Goal: Task Accomplishment & Management: Complete application form

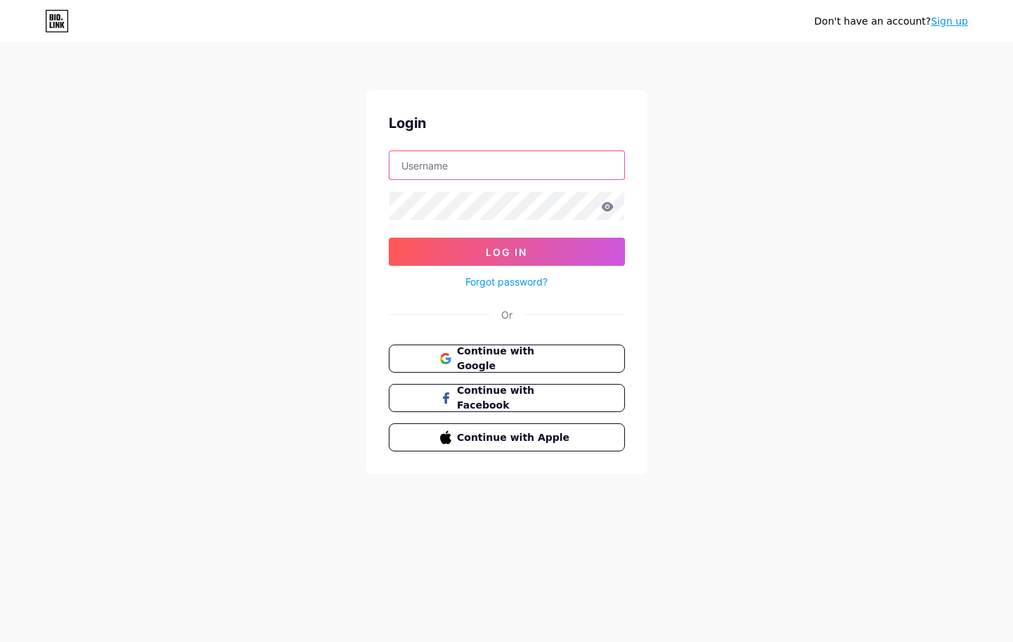
click at [510, 174] on input "text" at bounding box center [506, 165] width 235 height 28
click at [934, 21] on link "Sign up" at bounding box center [949, 20] width 37 height 11
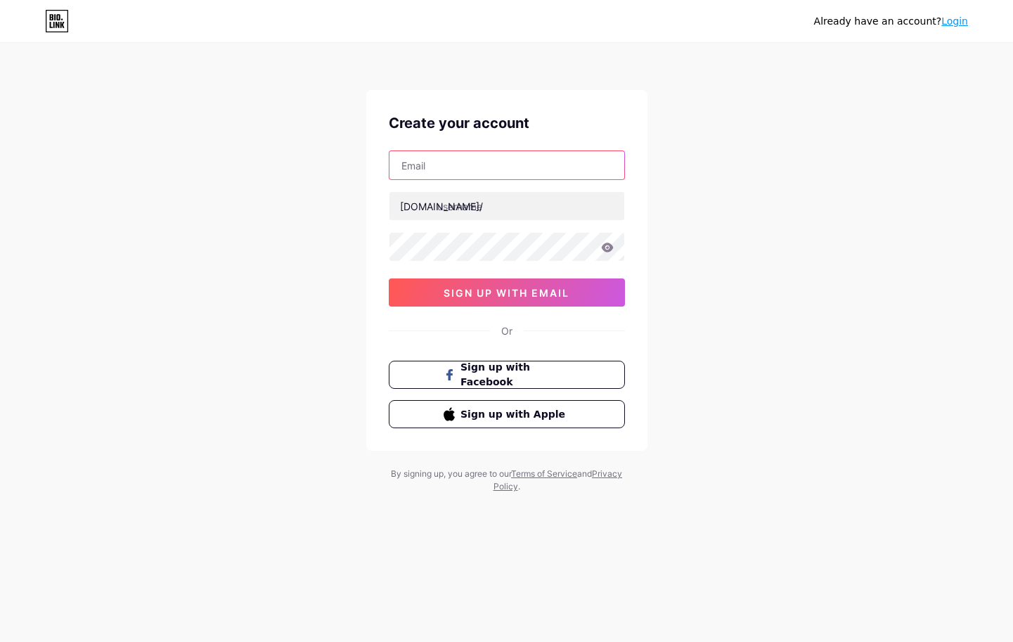
click at [520, 172] on input "text" at bounding box center [506, 165] width 235 height 28
type input "[EMAIL_ADDRESS][DOMAIN_NAME]"
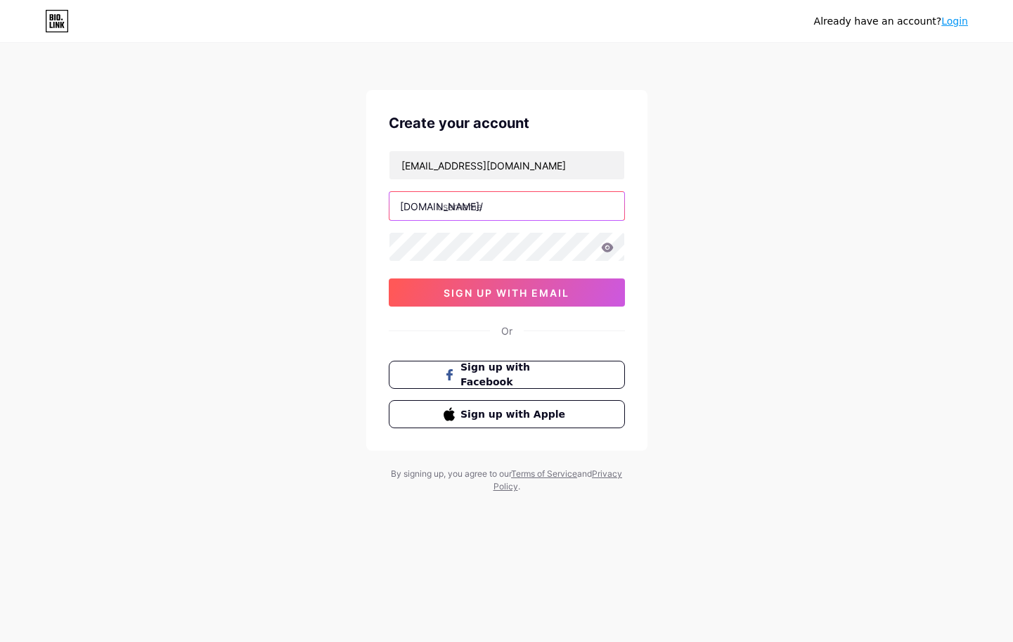
click at [509, 209] on input "text" at bounding box center [506, 206] width 235 height 28
type input "g"
type input "getwimi"
click at [482, 296] on span "sign up with email" at bounding box center [507, 293] width 126 height 12
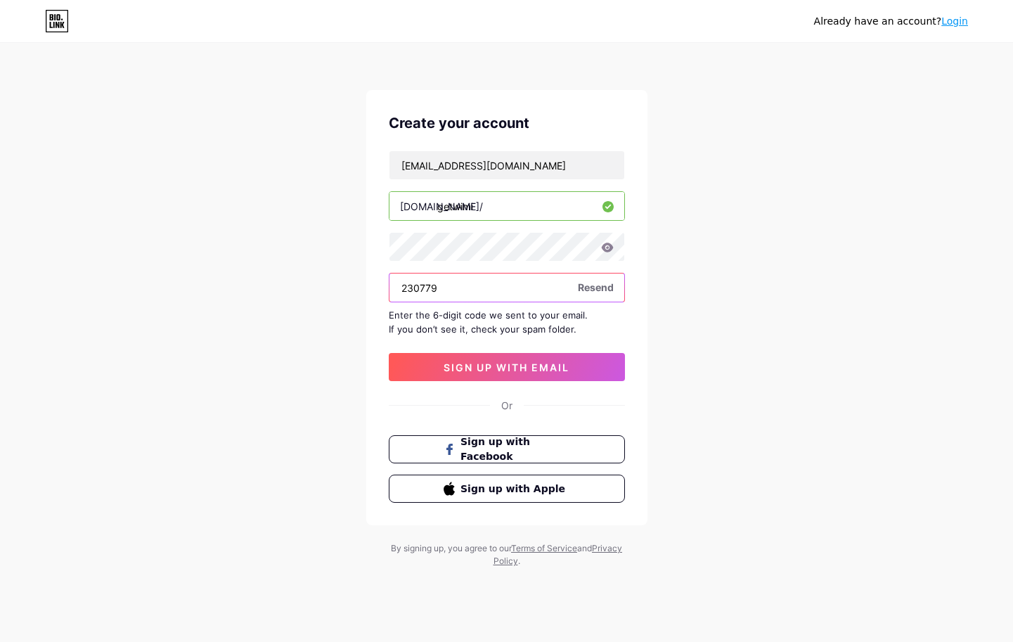
type input "230779"
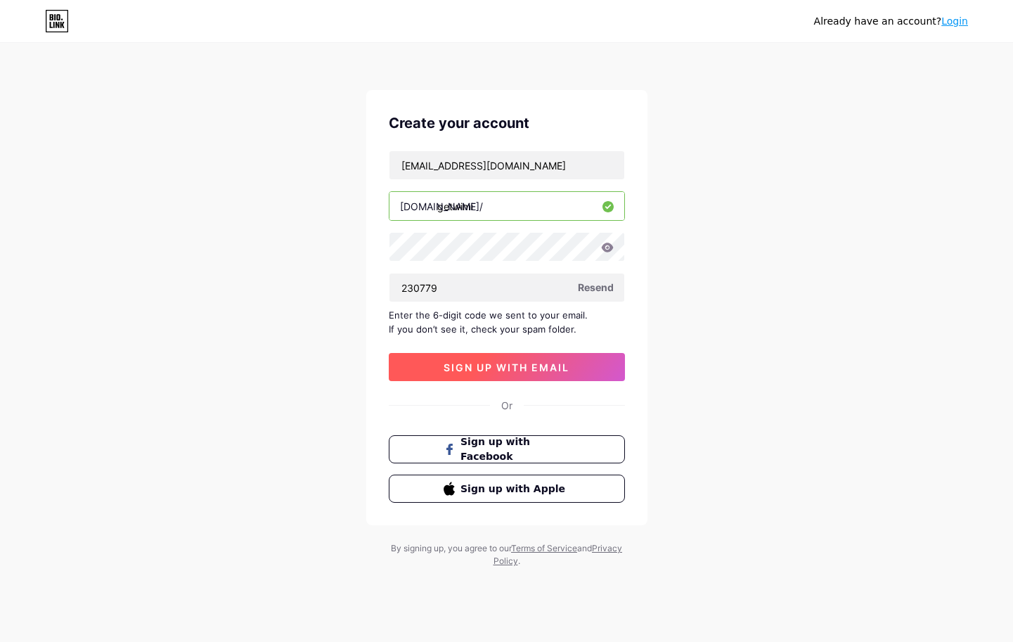
click at [500, 375] on button "sign up with email" at bounding box center [507, 367] width 236 height 28
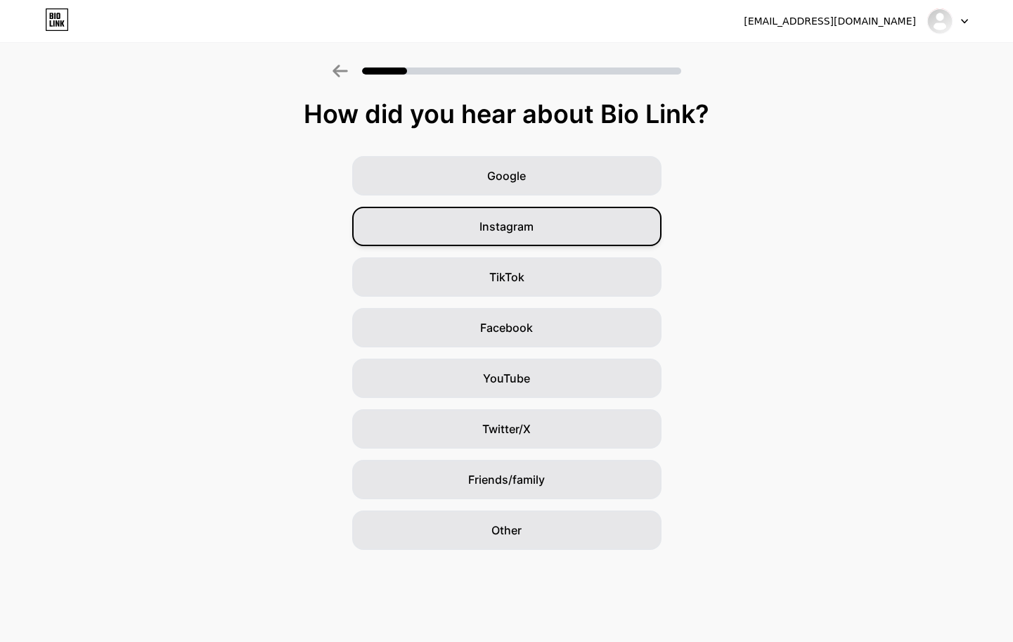
click at [614, 221] on div "Instagram" at bounding box center [506, 226] width 309 height 39
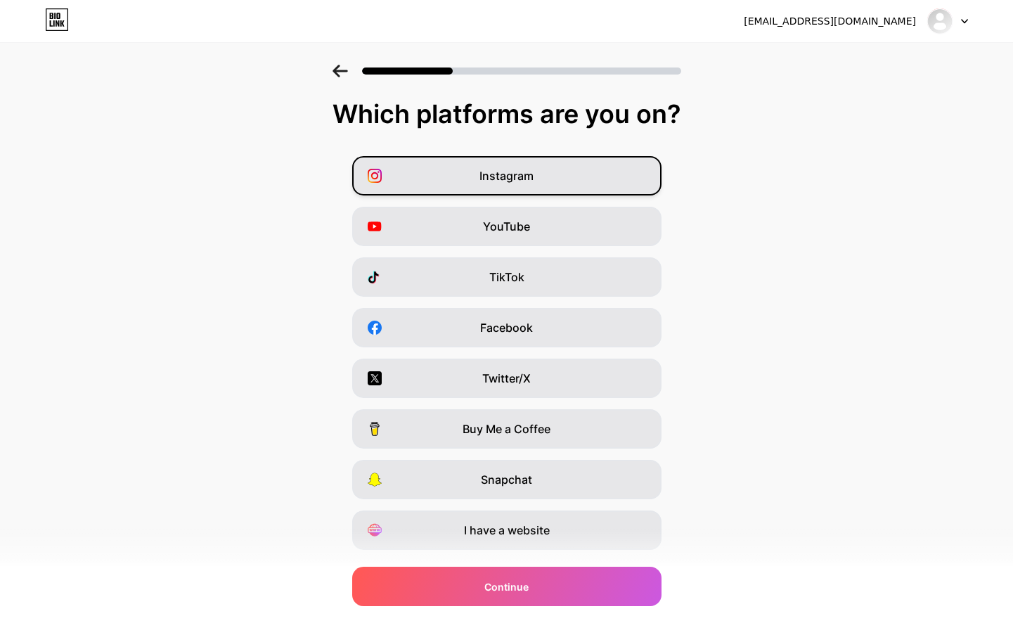
click at [631, 181] on div "Instagram" at bounding box center [506, 175] width 309 height 39
click at [747, 219] on div "Instagram YouTube TikTok Facebook Twitter/X Bana bir kahve ısmarla Snapchat Bir…" at bounding box center [506, 353] width 999 height 394
click at [336, 70] on icon at bounding box center [339, 71] width 15 height 13
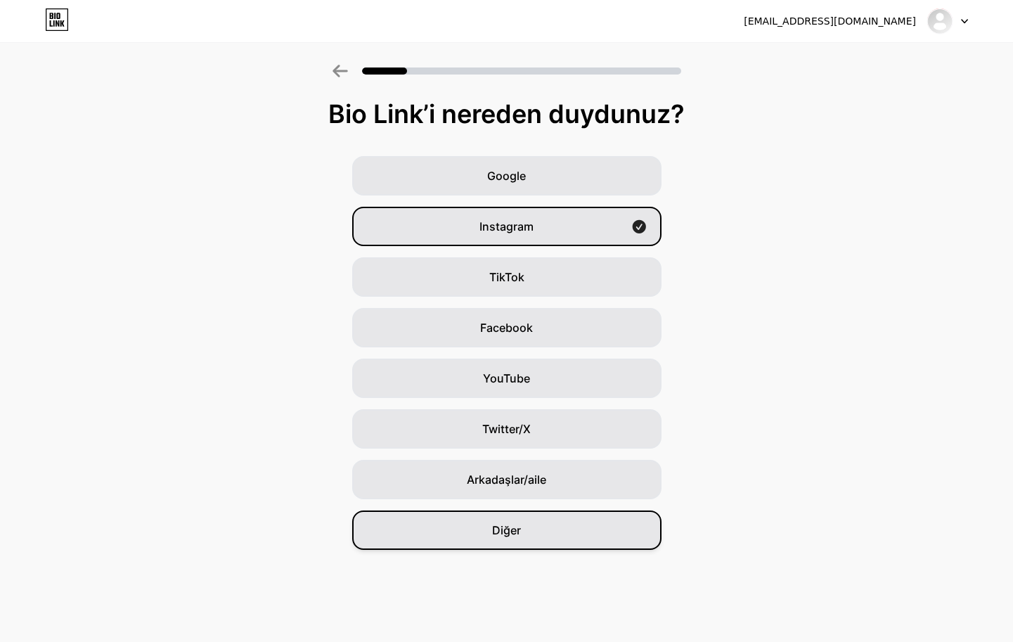
click at [558, 529] on div "Diğer" at bounding box center [506, 529] width 309 height 39
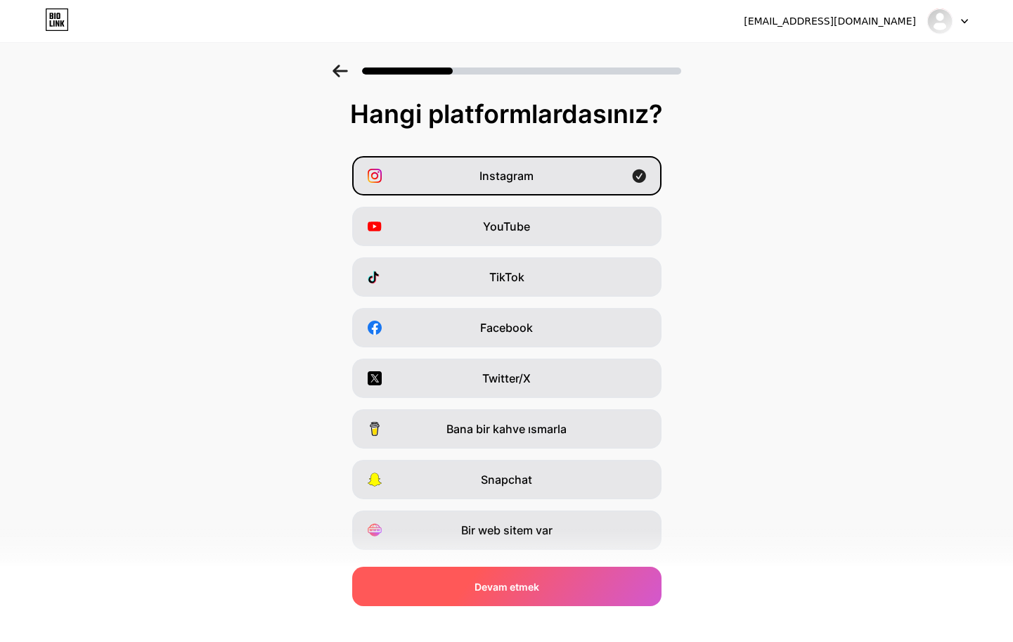
click at [591, 582] on div "Devam etmek" at bounding box center [506, 586] width 309 height 39
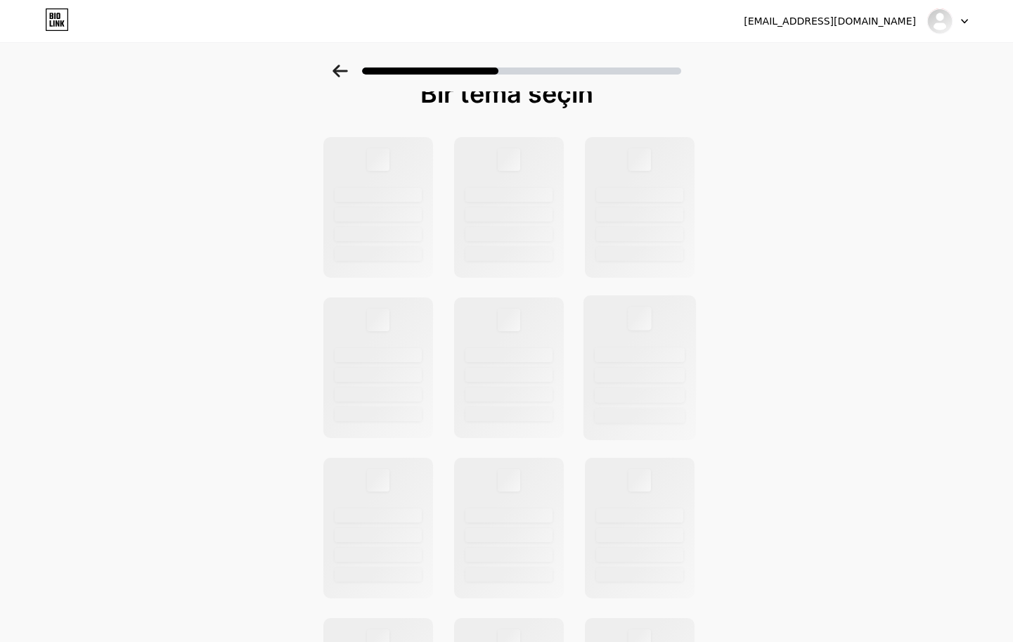
scroll to position [25, 0]
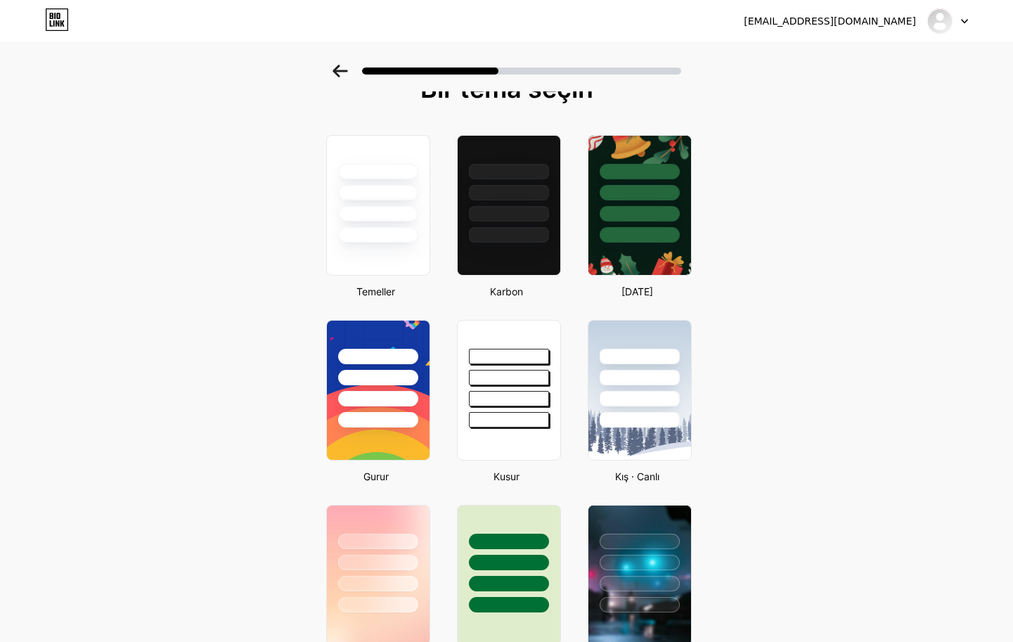
click at [334, 68] on icon at bounding box center [339, 71] width 15 height 13
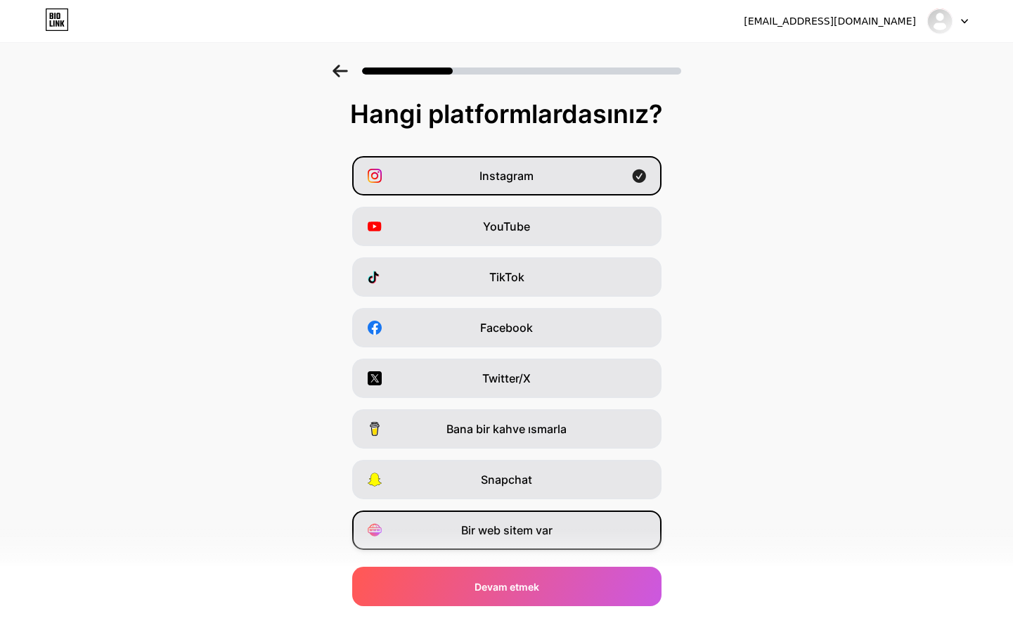
click at [574, 542] on div "Bir web sitem var" at bounding box center [506, 529] width 309 height 39
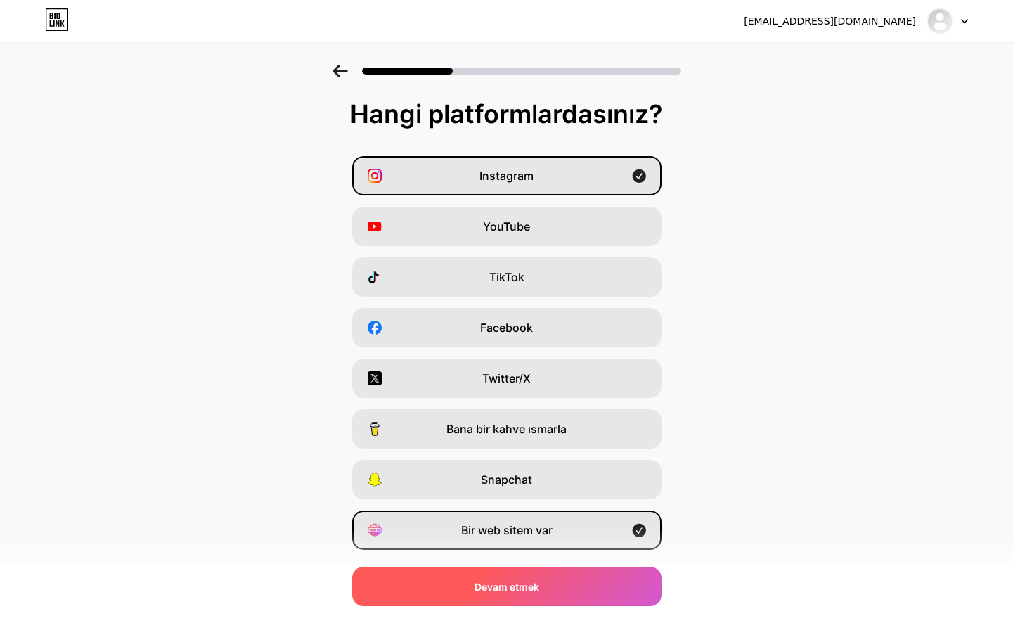
click at [580, 599] on div "Devam etmek" at bounding box center [506, 586] width 309 height 39
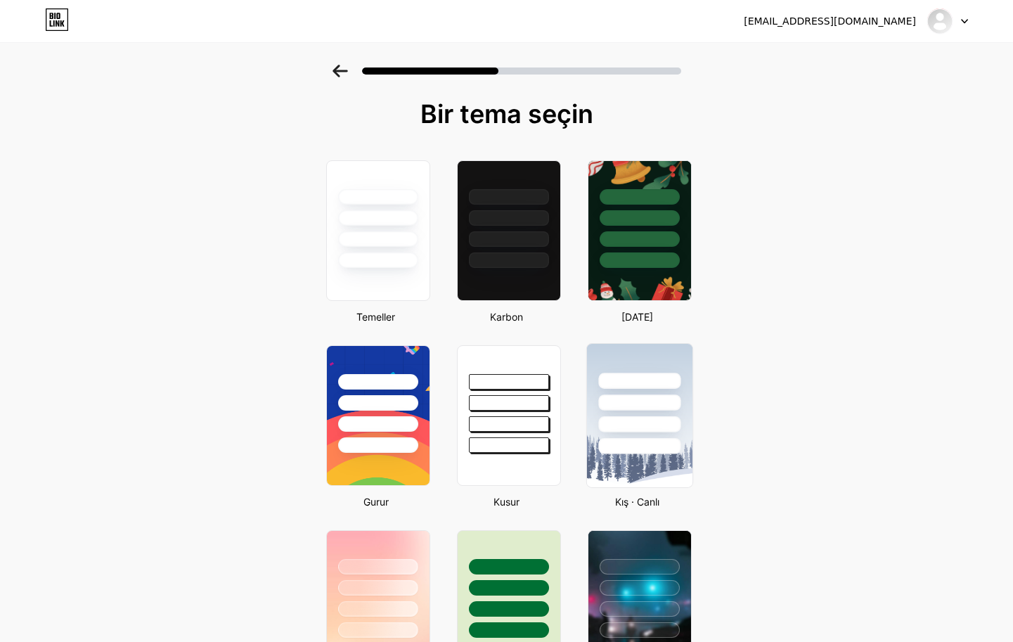
click at [649, 381] on div at bounding box center [639, 381] width 82 height 16
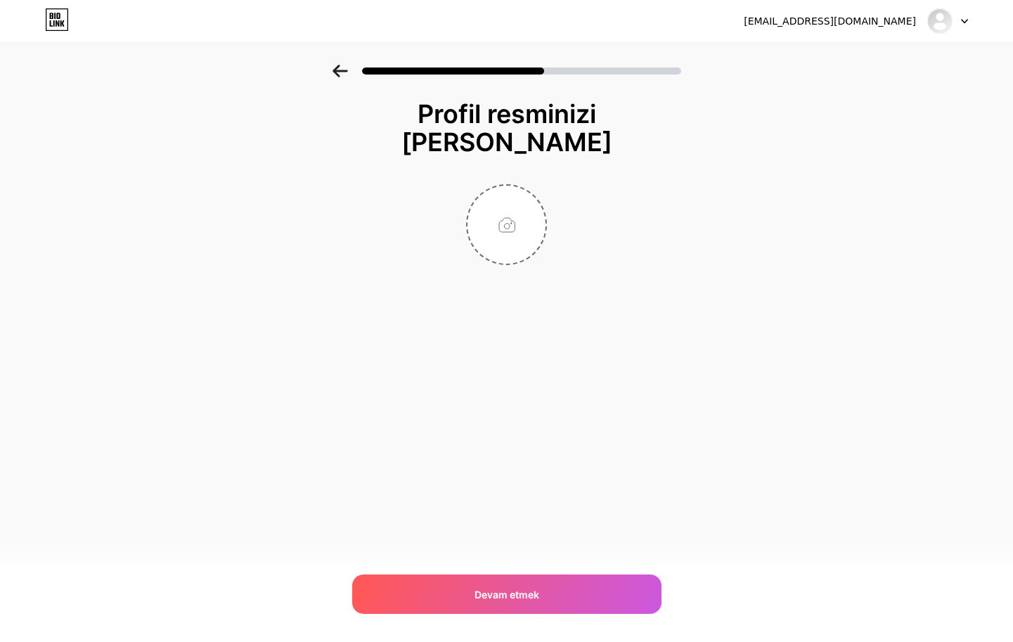
click at [338, 67] on icon at bounding box center [339, 71] width 15 height 13
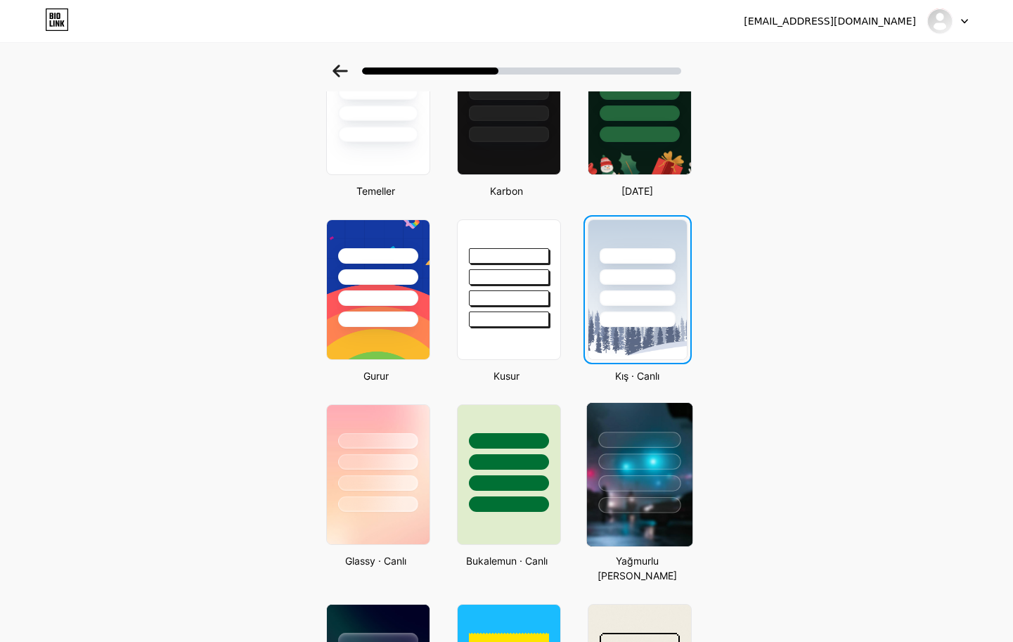
scroll to position [143, 0]
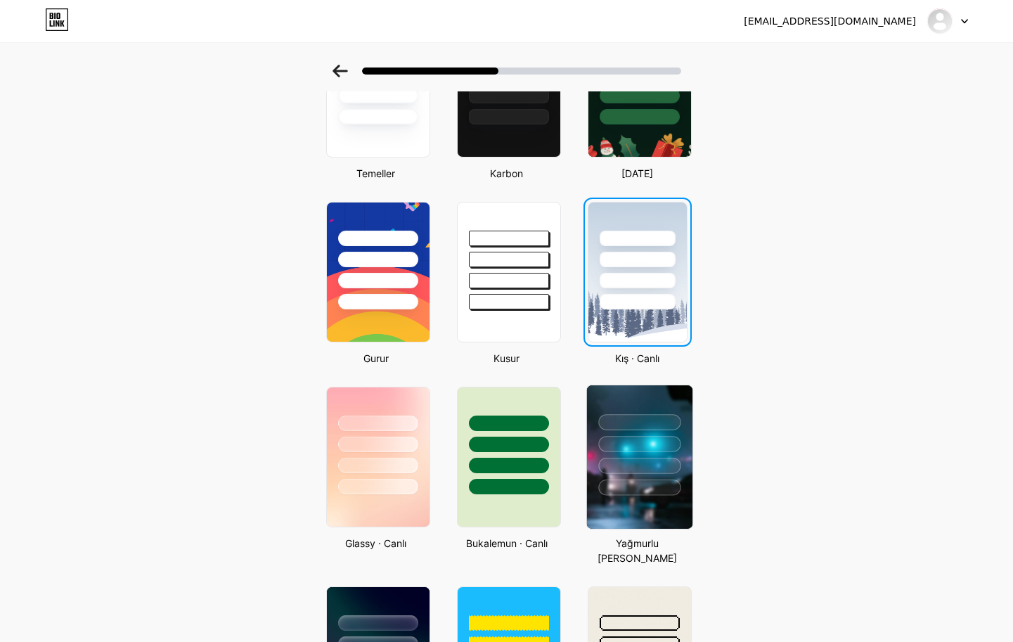
click at [672, 475] on div at bounding box center [638, 440] width 105 height 110
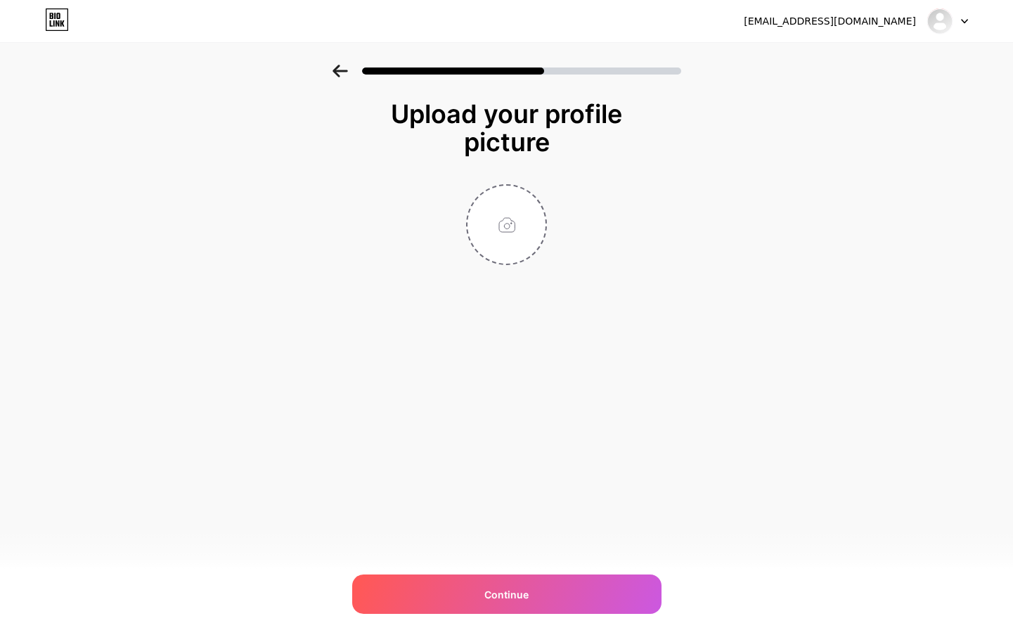
scroll to position [0, 0]
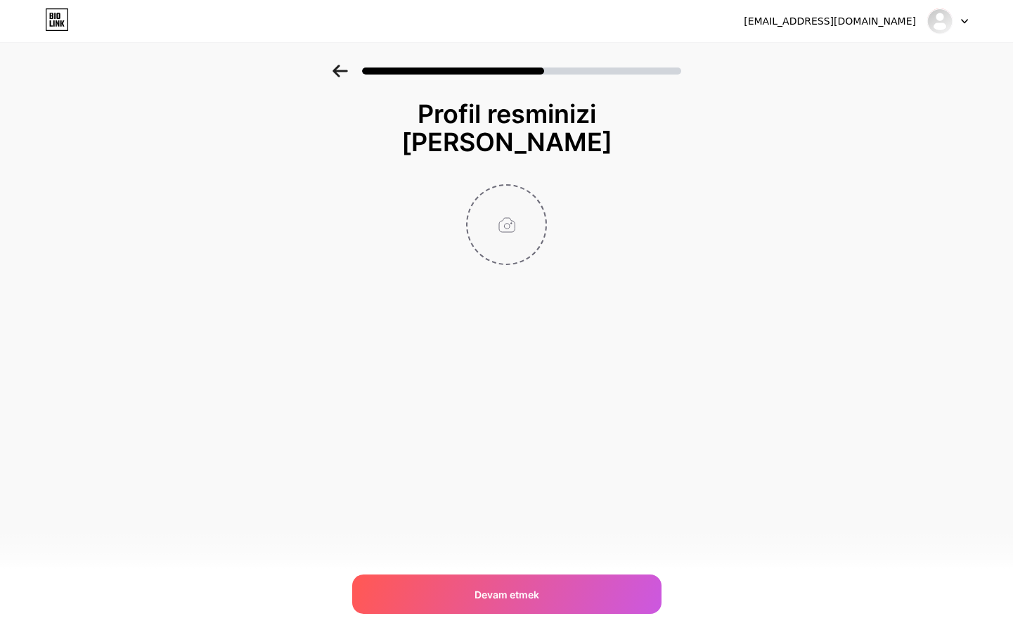
click at [498, 213] on input "file" at bounding box center [506, 225] width 78 height 78
type input "C:\fakepath\ins-logo.jpg"
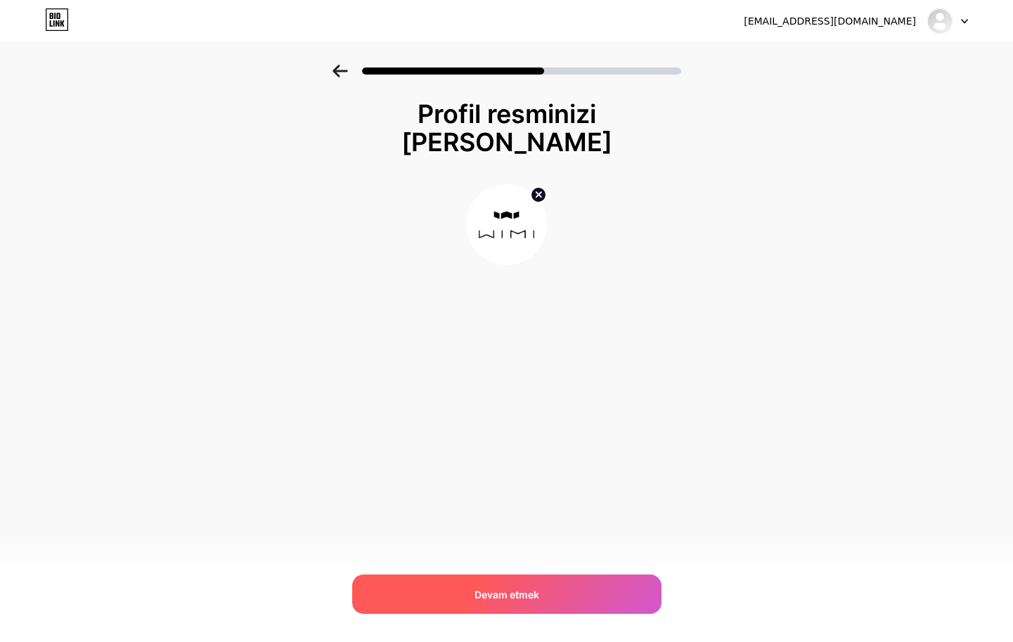
click at [615, 600] on div "Devam etmek" at bounding box center [506, 593] width 309 height 39
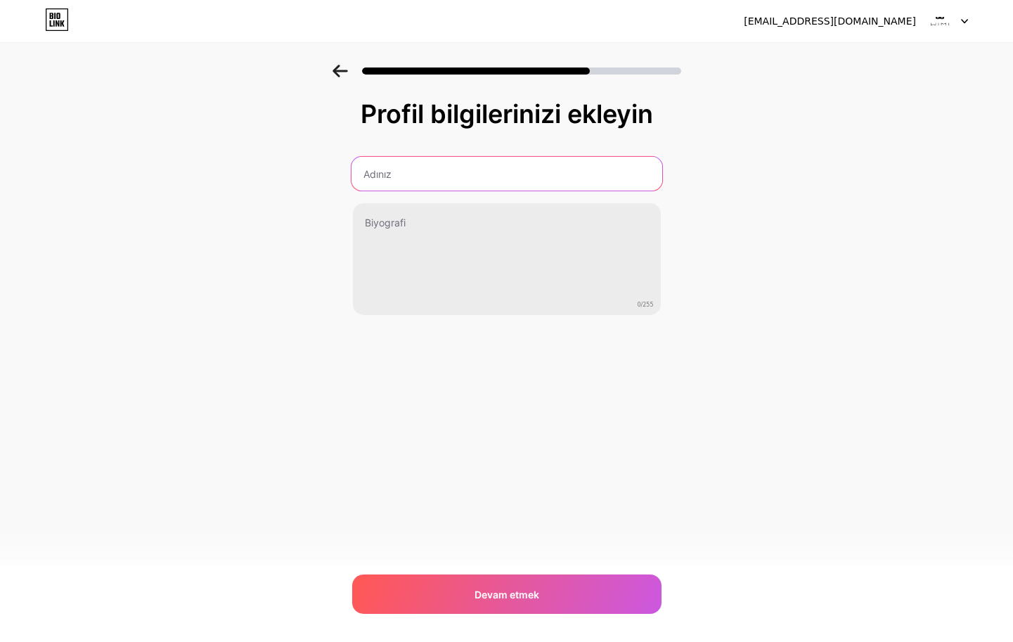
click at [621, 177] on input "text" at bounding box center [506, 174] width 311 height 34
type input "Getwimi"
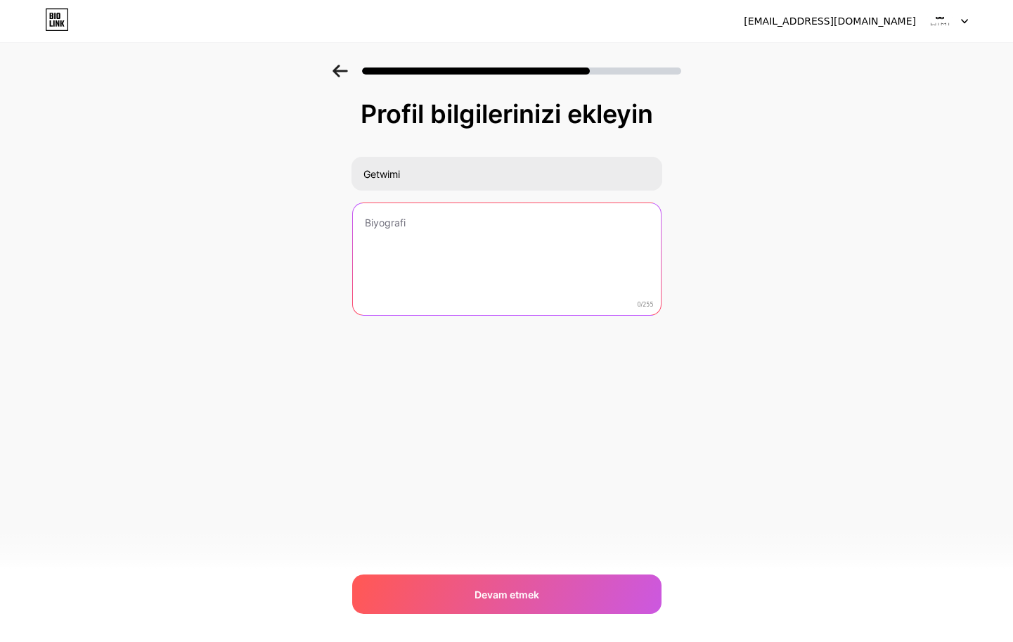
click at [561, 224] on textarea at bounding box center [507, 259] width 308 height 113
paste textarea "[MEDICAL_DATA] • Vimi • Teknomi"
paste textarea "⚡ Spor, teknoloji & yaşam ürünleri 🛒 Güvenli alışveriş • Hızlı teslimat 🔗 Tüm ü…"
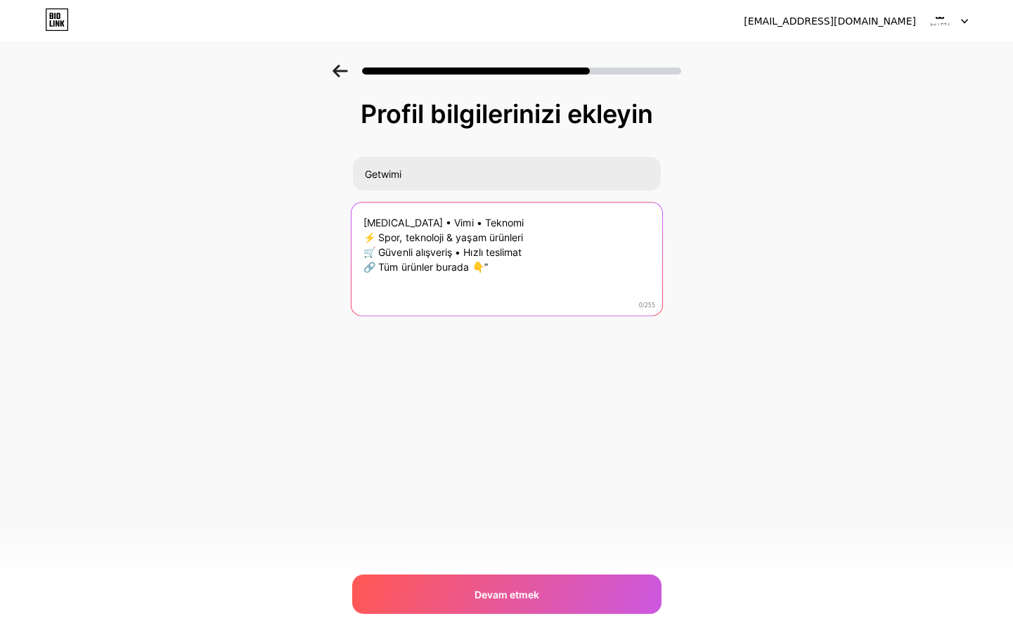
drag, startPoint x: 506, startPoint y: 264, endPoint x: 369, endPoint y: 240, distance: 139.1
click at [363, 236] on textarea "[MEDICAL_DATA] • Vimi • Teknomi ⚡ Spor, teknoloji & yaşam ürünleri 🛒 Güvenli al…" at bounding box center [506, 259] width 311 height 115
paste textarea "Trend ürünler burada birleşti! 🏋️ Evde spor • 🎧 Teknoloji • 🏠 Yaşam 👉 Hepsi tek…"
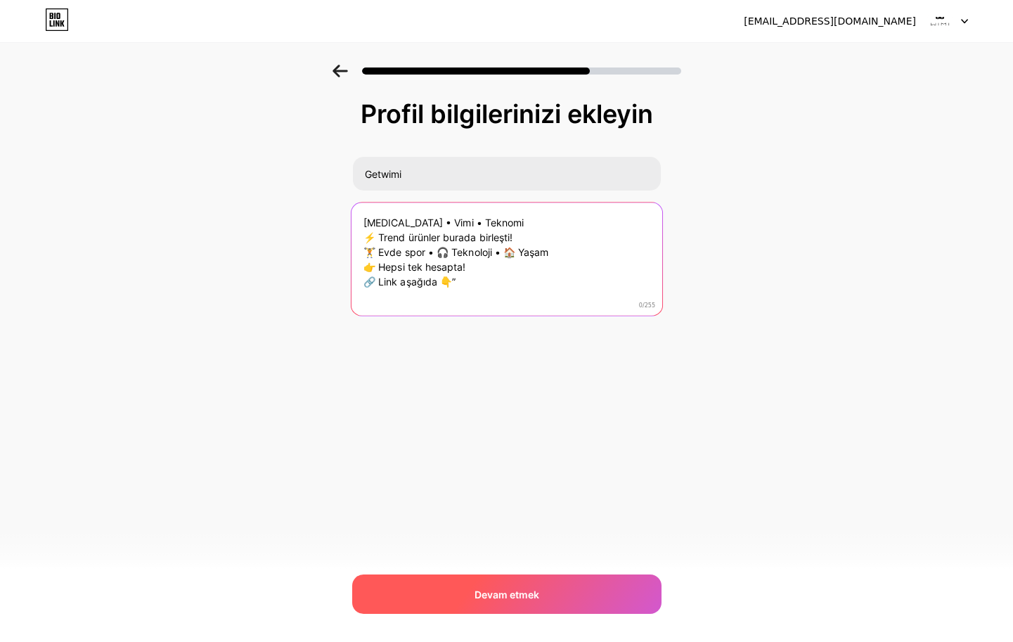
type textarea "[MEDICAL_DATA] • Vimi • Teknomi ⚡ Trend ürünler burada birleşti! 🏋️ Evde spor •…"
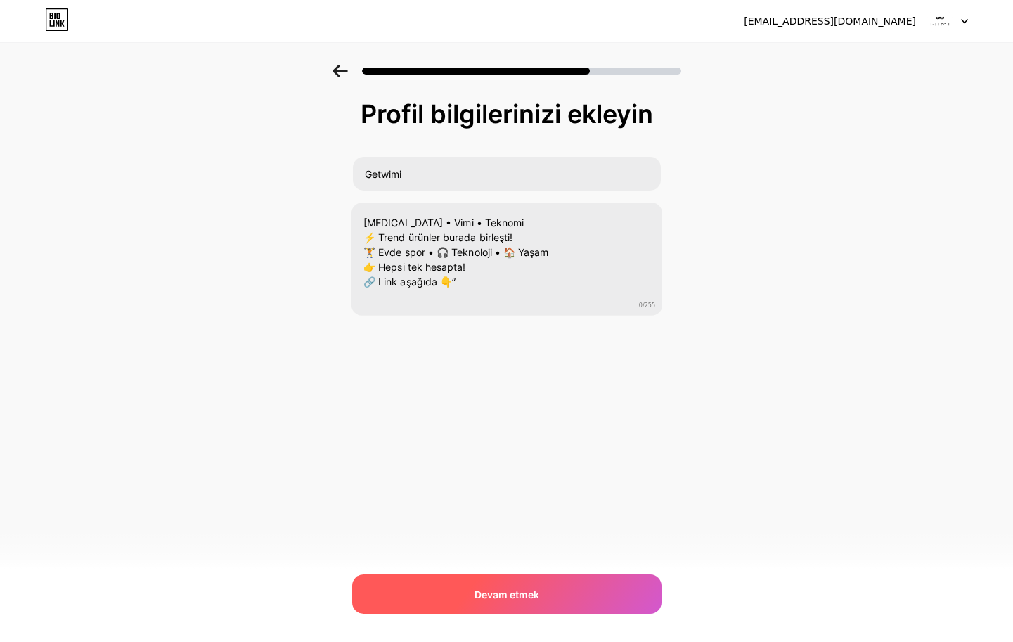
click at [572, 590] on div "Devam etmek" at bounding box center [506, 593] width 309 height 39
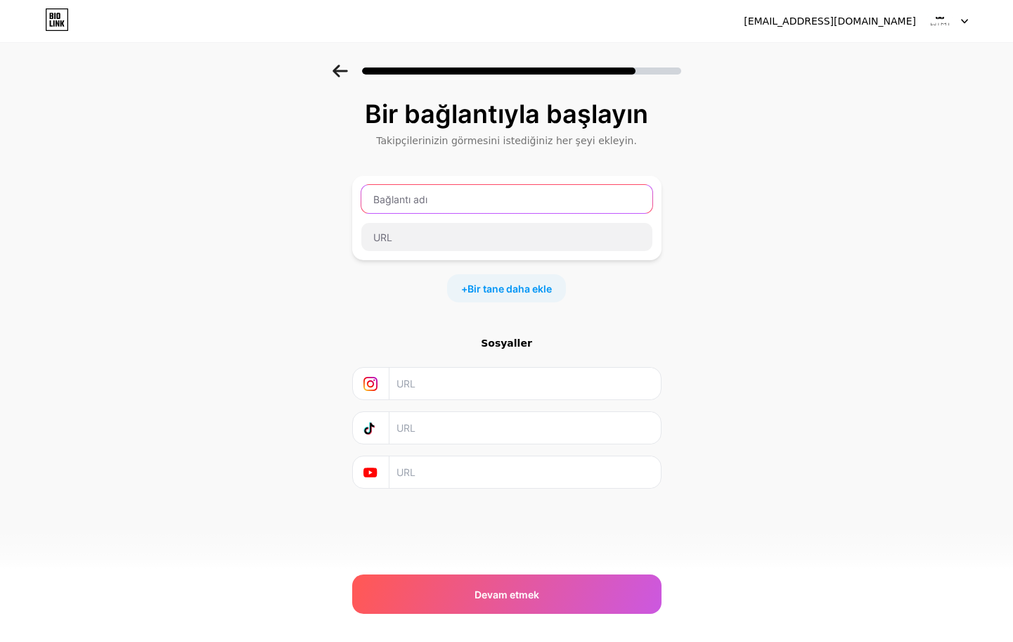
click at [489, 195] on input "text" at bounding box center [506, 199] width 291 height 28
click at [469, 281] on span "Bir tane daha ekle" at bounding box center [509, 288] width 84 height 15
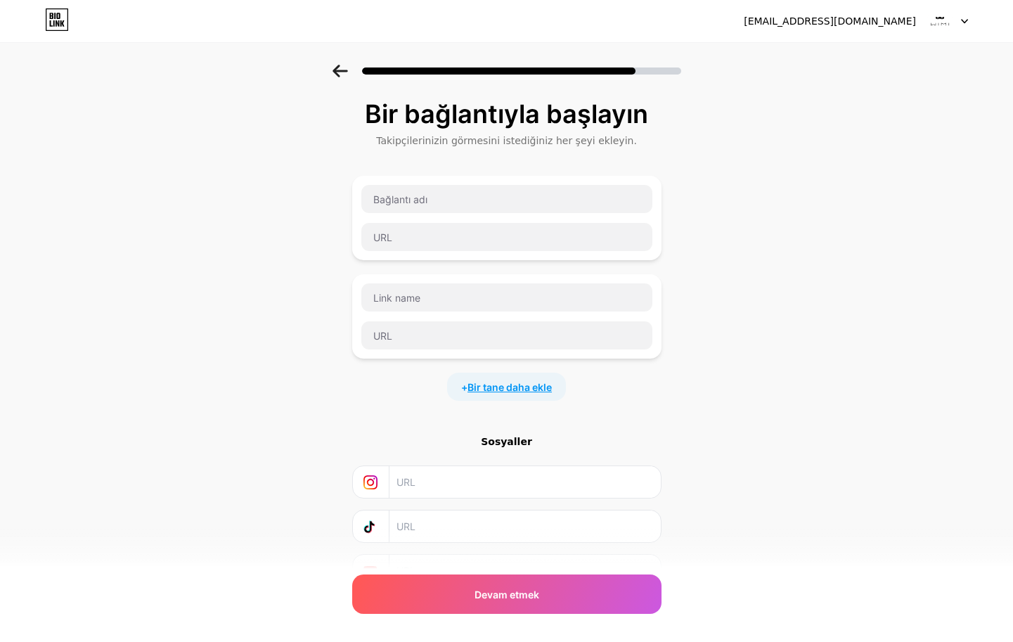
click at [512, 390] on font "Bir tane daha ekle" at bounding box center [509, 387] width 84 height 12
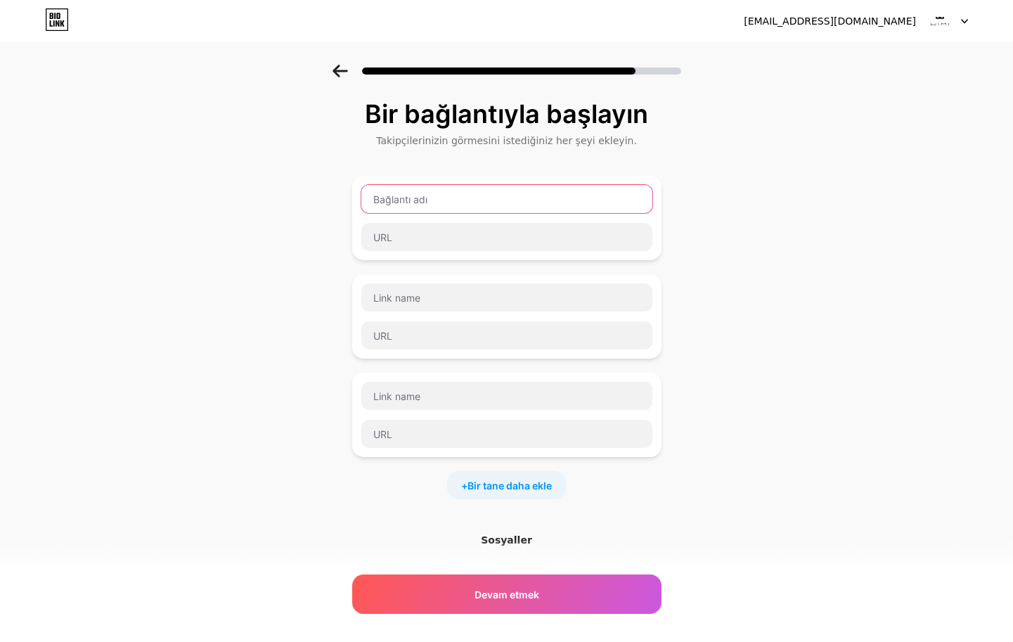
click at [492, 203] on input "text" at bounding box center [506, 199] width 291 height 28
type input "Trendyol / Teknomi"
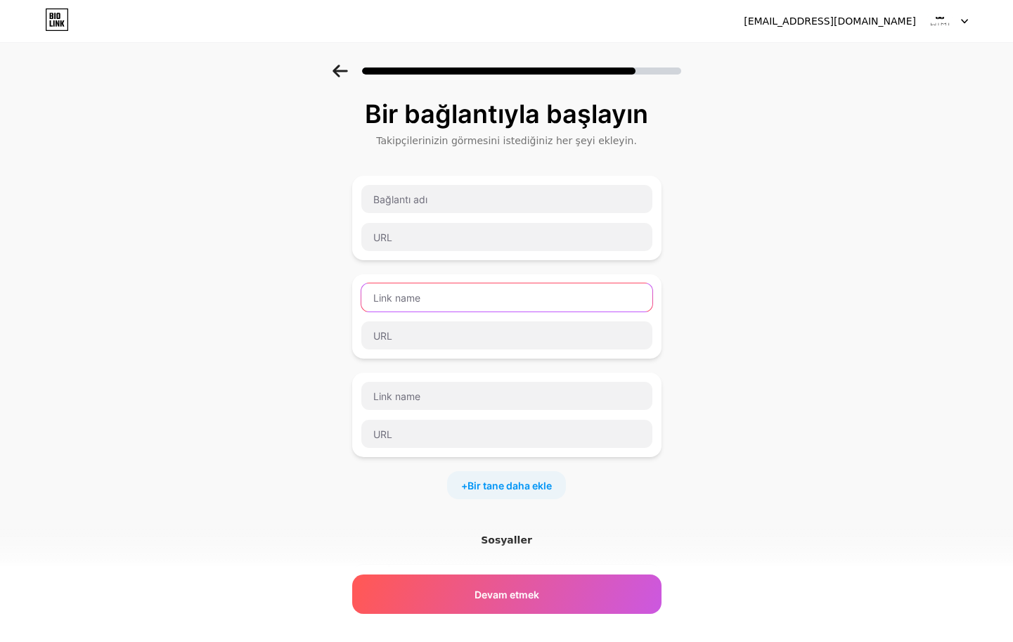
click at [510, 300] on input "text" at bounding box center [506, 297] width 291 height 28
paste input "Trendyol / Teknomi"
type input "Trendyol / Teknomi"
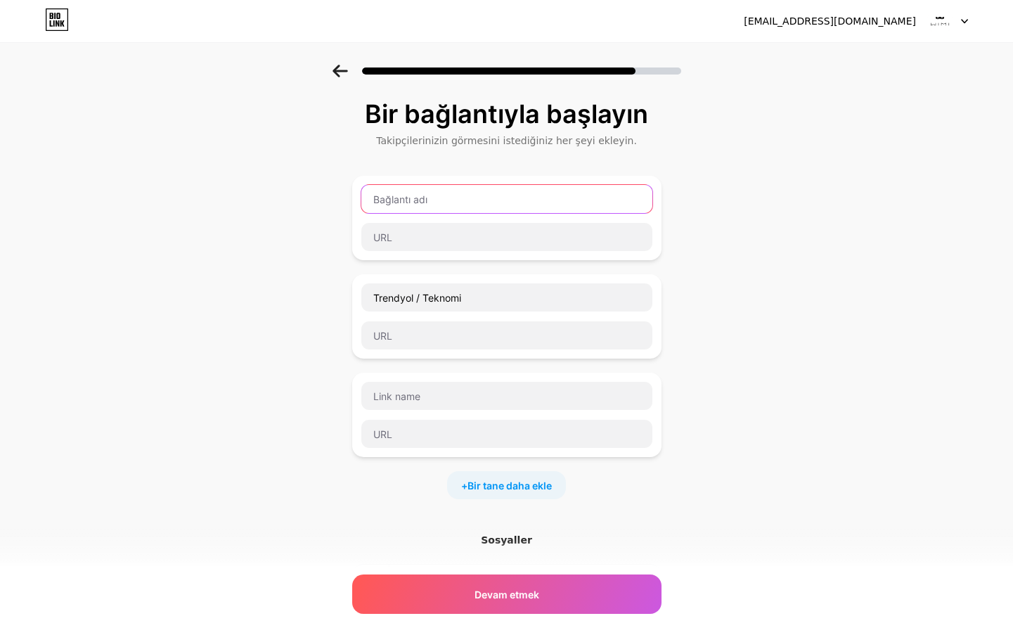
click at [452, 200] on input "text" at bounding box center [506, 199] width 291 height 28
paste input "Trendyol / Teknomi"
drag, startPoint x: 463, startPoint y: 198, endPoint x: 423, endPoint y: 200, distance: 39.5
click at [423, 200] on input "Trendyol / Teknomi" at bounding box center [506, 199] width 291 height 28
type input "Trendyol / [MEDICAL_DATA]"
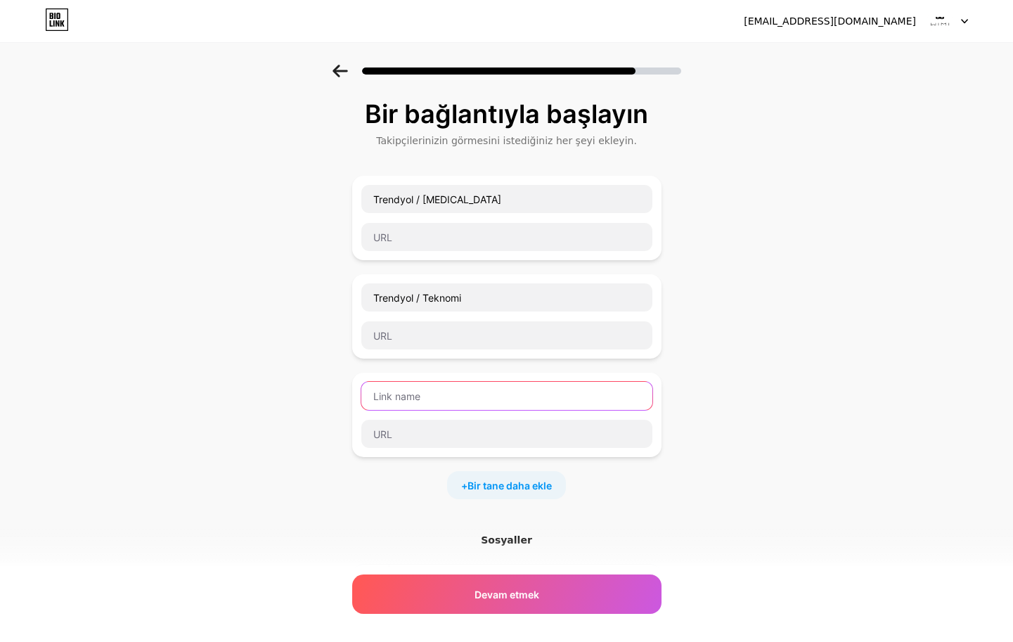
click at [498, 394] on input "text" at bounding box center [506, 396] width 291 height 28
paste input "Trendyol / Teknomi"
drag, startPoint x: 471, startPoint y: 392, endPoint x: 424, endPoint y: 394, distance: 47.1
click at [424, 394] on input "Trendyol / Teknomi" at bounding box center [506, 396] width 291 height 28
type input "Trendyol / [PERSON_NAME]"
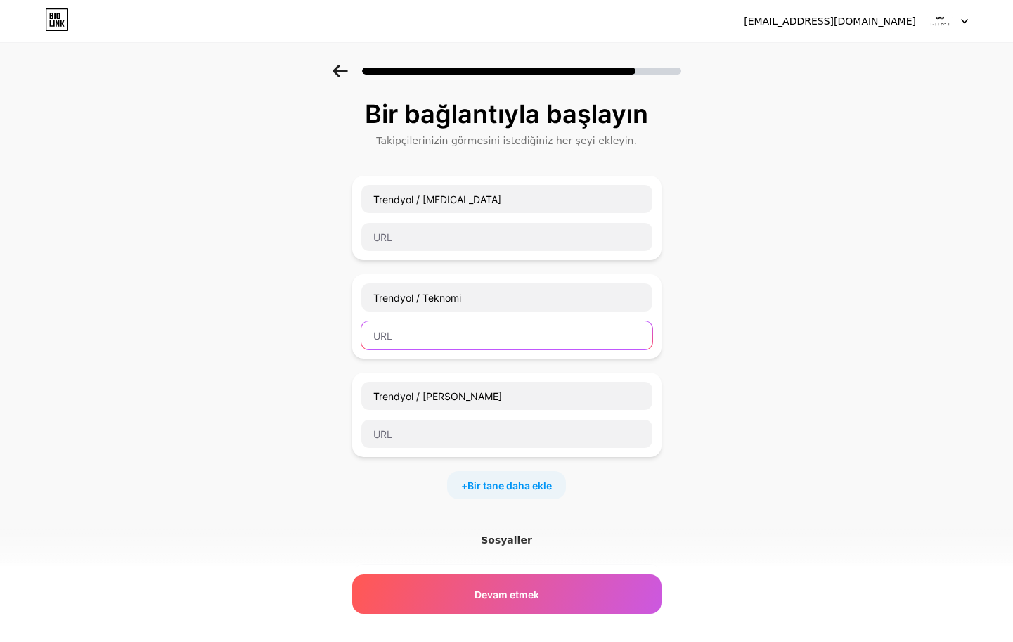
click at [505, 342] on input "text" at bounding box center [506, 335] width 291 height 28
paste input "[URL][DOMAIN_NAME]"
type input "[URL][DOMAIN_NAME]"
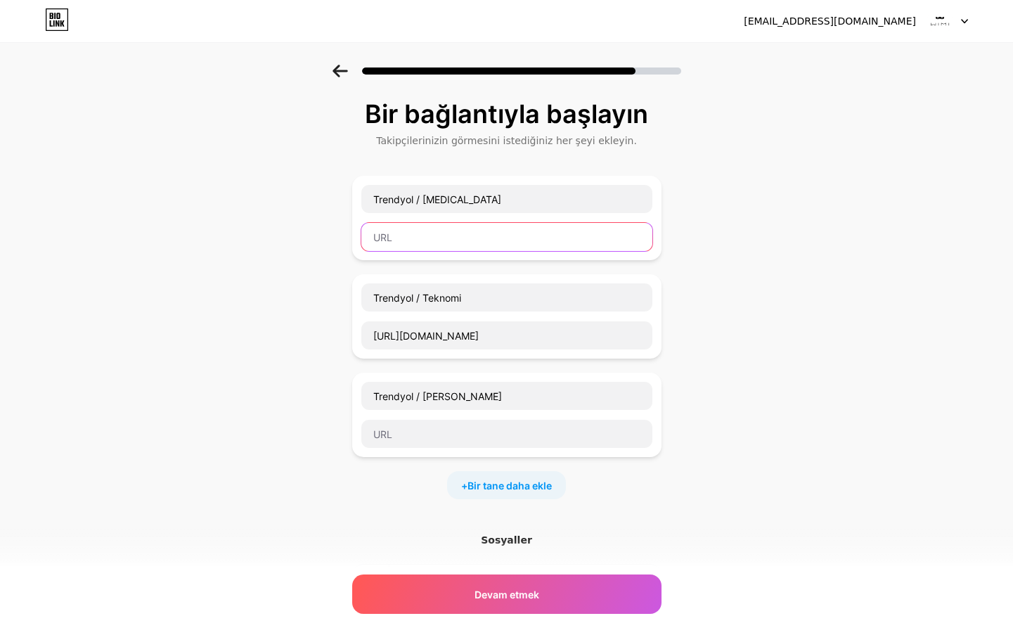
click at [548, 240] on input "text" at bounding box center [506, 237] width 291 height 28
paste input "[URL][DOMAIN_NAME]"
type input "[URL][DOMAIN_NAME]"
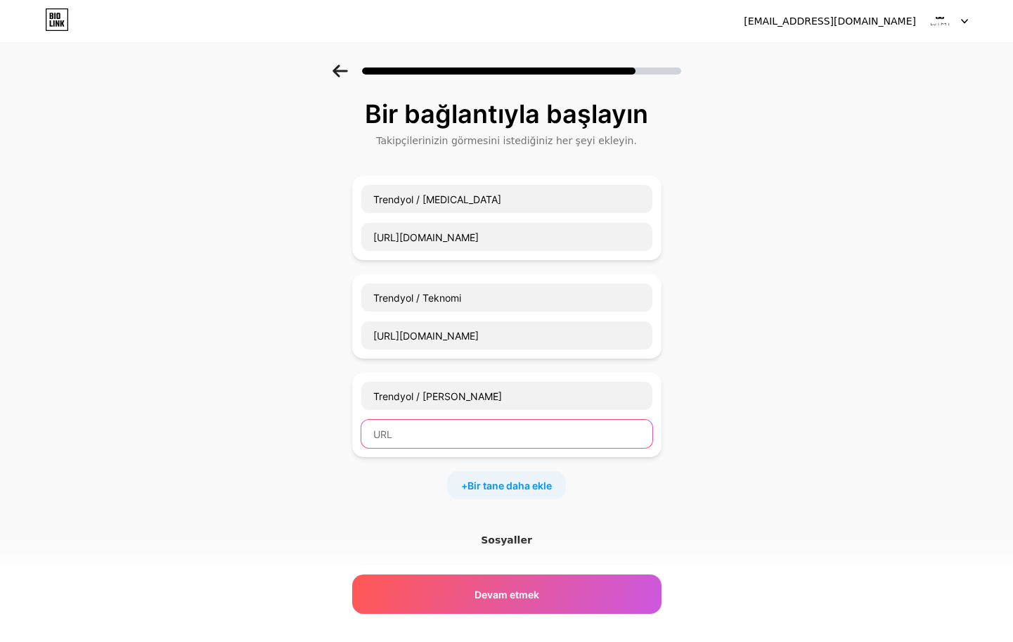
click at [568, 431] on input "text" at bounding box center [506, 434] width 291 height 28
paste input "[URL][DOMAIN_NAME]"
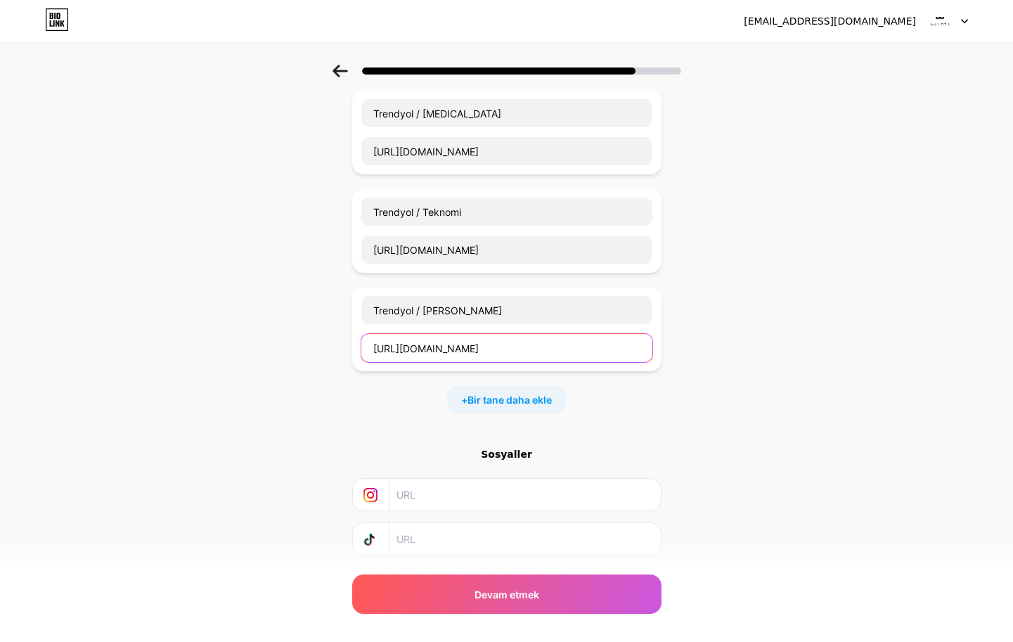
scroll to position [170, 0]
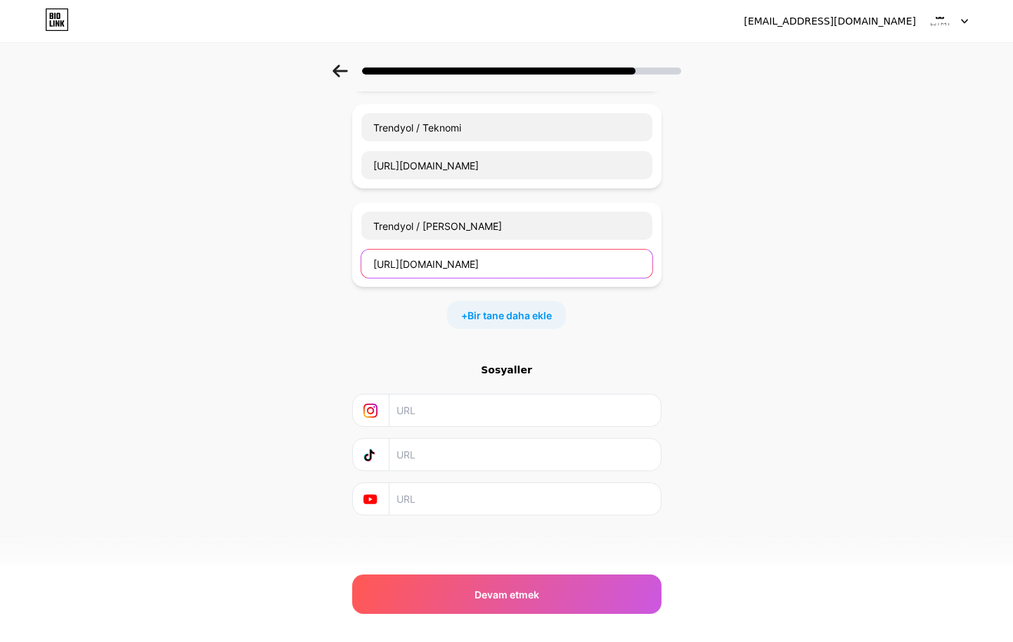
type input "[URL][DOMAIN_NAME]"
click at [570, 402] on input "text" at bounding box center [523, 410] width 255 height 32
paste input "[URL][DOMAIN_NAME]"
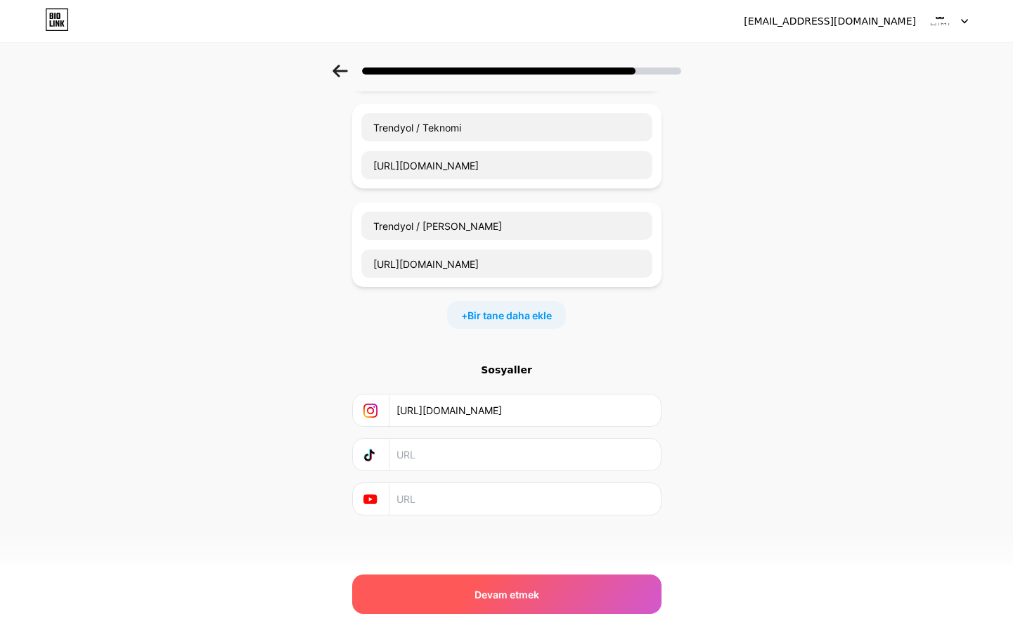
type input "[URL][DOMAIN_NAME]"
click at [620, 589] on div "Devam etmek" at bounding box center [506, 593] width 309 height 39
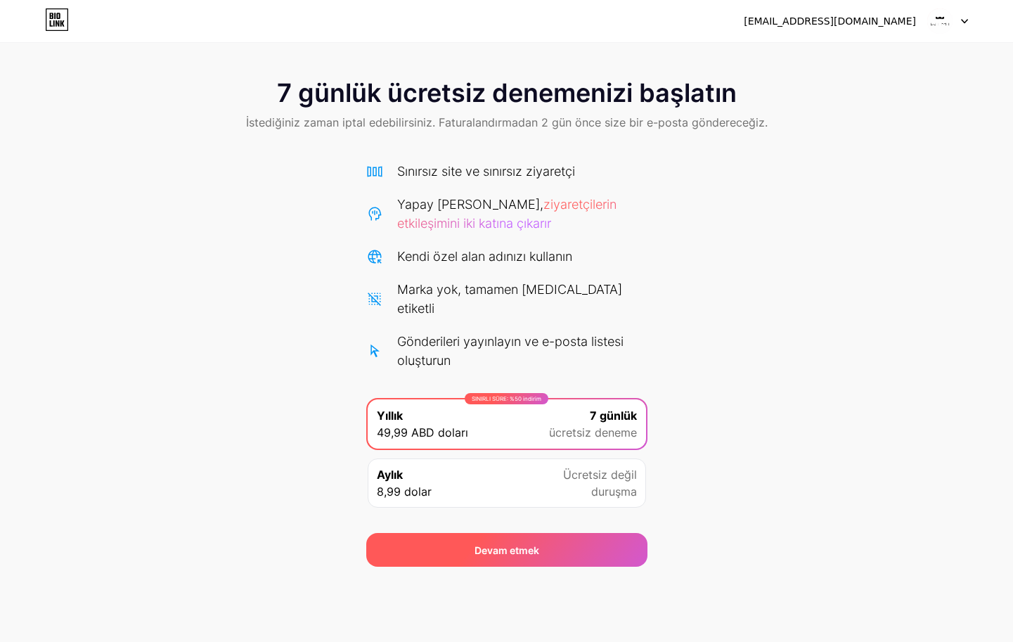
click at [594, 533] on div "Devam etmek" at bounding box center [506, 550] width 281 height 34
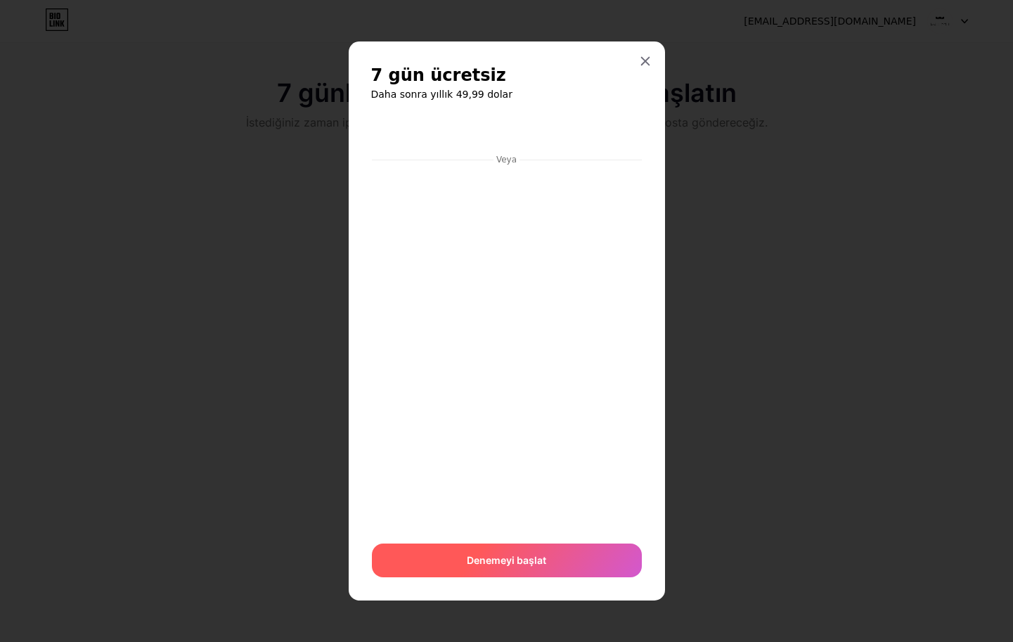
click at [552, 557] on div "Denemeyi başlat" at bounding box center [507, 560] width 270 height 34
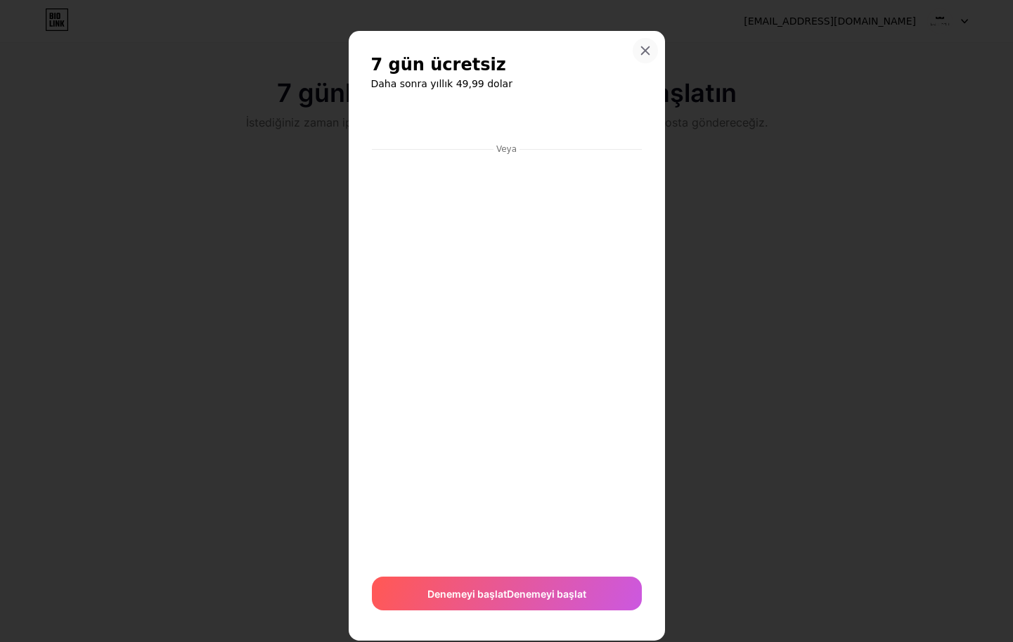
click at [656, 48] on div at bounding box center [645, 50] width 25 height 25
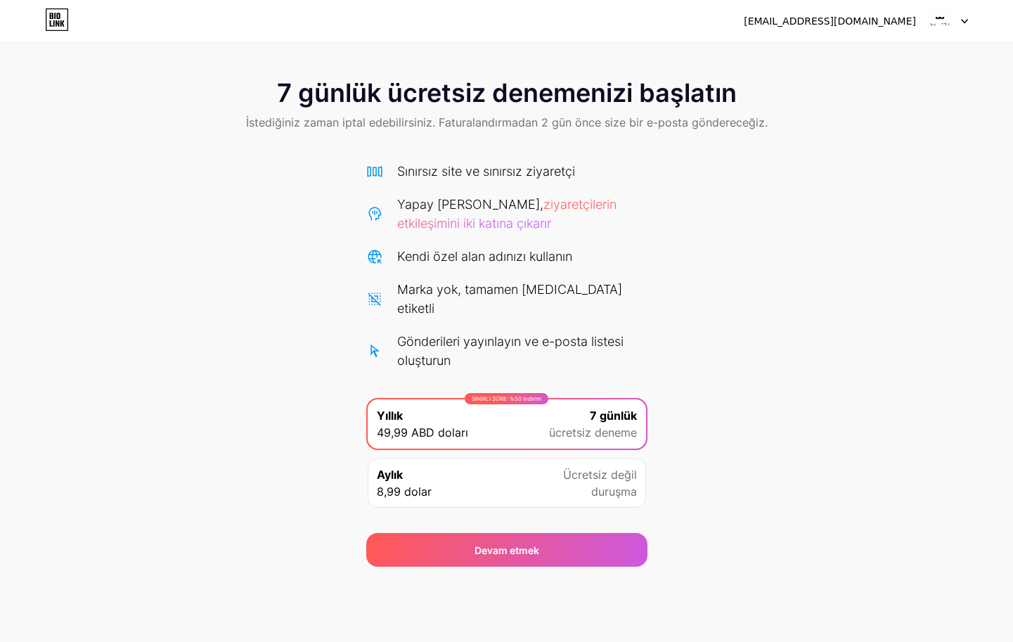
click at [62, 19] on icon at bounding box center [57, 19] width 24 height 22
click at [831, 19] on font "[EMAIL_ADDRESS][DOMAIN_NAME]" at bounding box center [830, 20] width 172 height 11
click at [963, 20] on icon at bounding box center [965, 22] width 6 height 4
click at [49, 19] on icon at bounding box center [57, 19] width 24 height 22
